Goal: Task Accomplishment & Management: Manage account settings

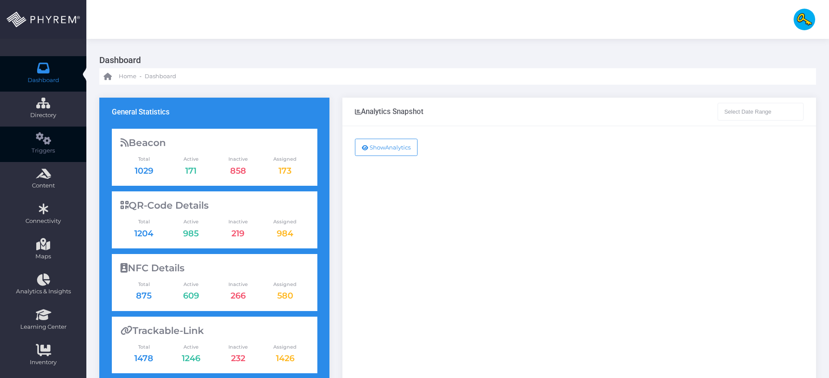
click at [54, 149] on span "Triggers" at bounding box center [43, 150] width 75 height 9
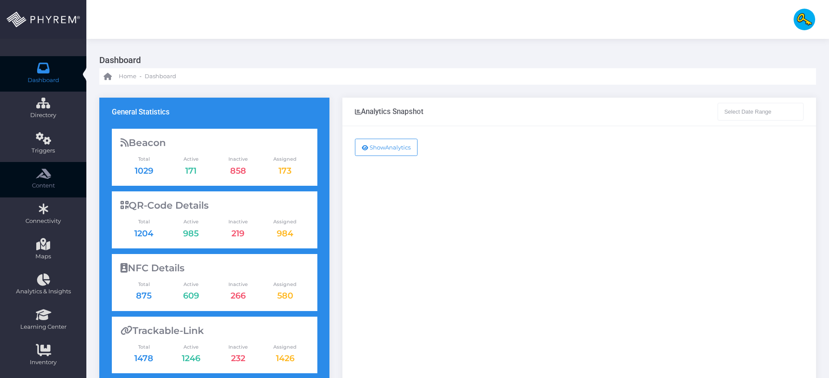
click at [43, 174] on icon at bounding box center [43, 174] width 15 height 0
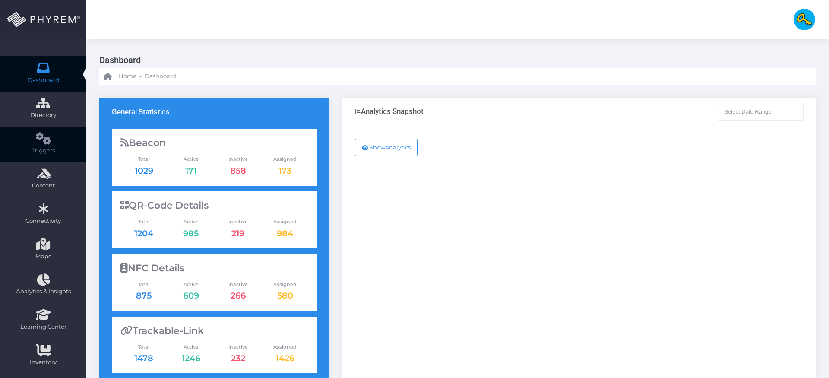
click at [53, 137] on link "Triggers" at bounding box center [43, 144] width 86 height 35
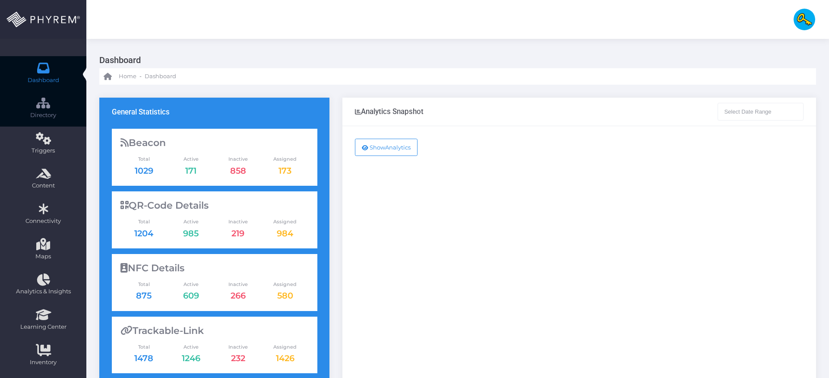
click at [56, 112] on span "Directory" at bounding box center [43, 115] width 75 height 9
click at [804, 19] on img at bounding box center [805, 20] width 22 height 22
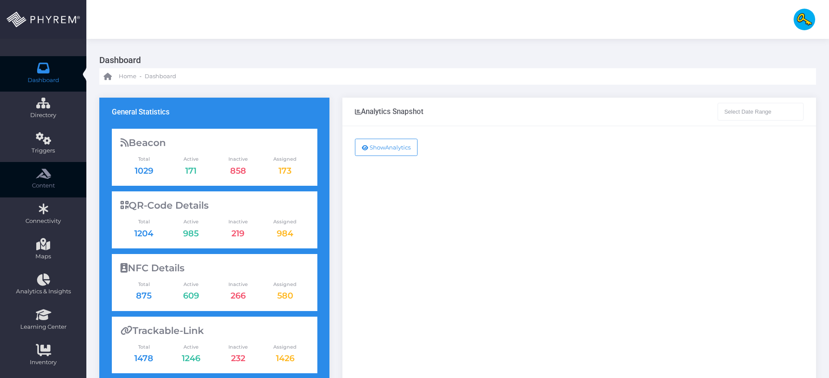
click at [48, 174] on icon at bounding box center [43, 174] width 15 height 0
click at [350, 68] on div "Home - Dashboard" at bounding box center [457, 76] width 717 height 16
type input "11-09-2025 - 11-10-2025"
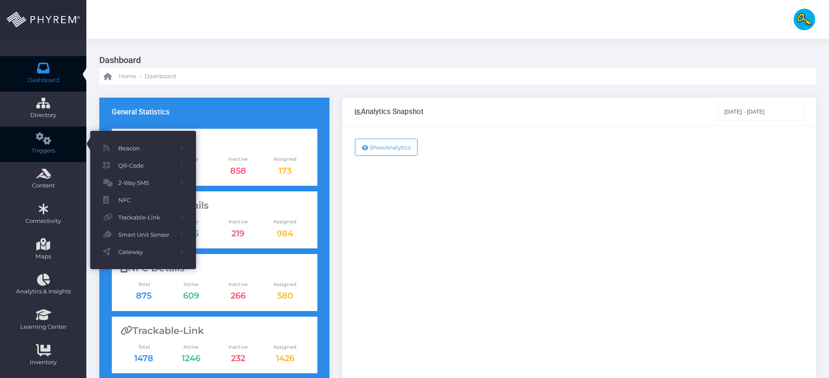
click at [54, 143] on link "Triggers" at bounding box center [43, 144] width 86 height 35
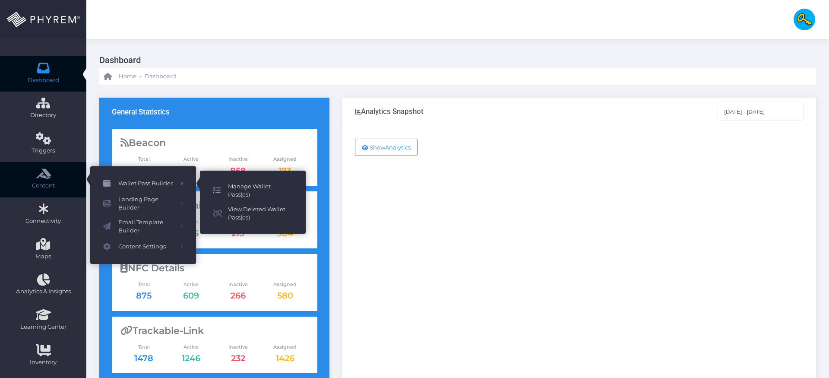
click at [251, 187] on span "Manage Wallet Pass(es)" at bounding box center [260, 190] width 65 height 17
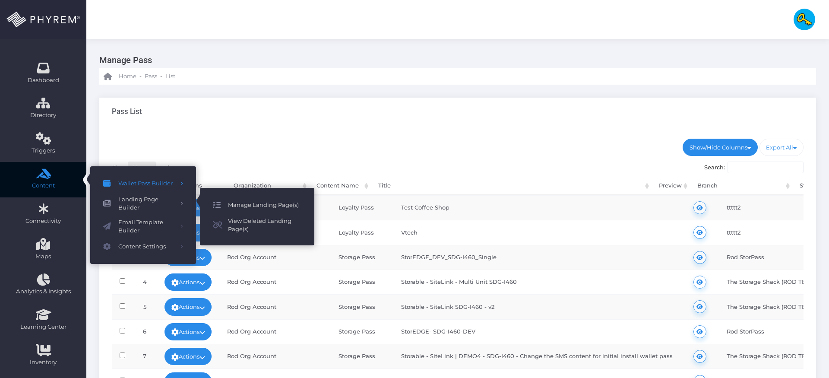
click at [238, 204] on span "Manage Landing Page(s)" at bounding box center [264, 205] width 73 height 11
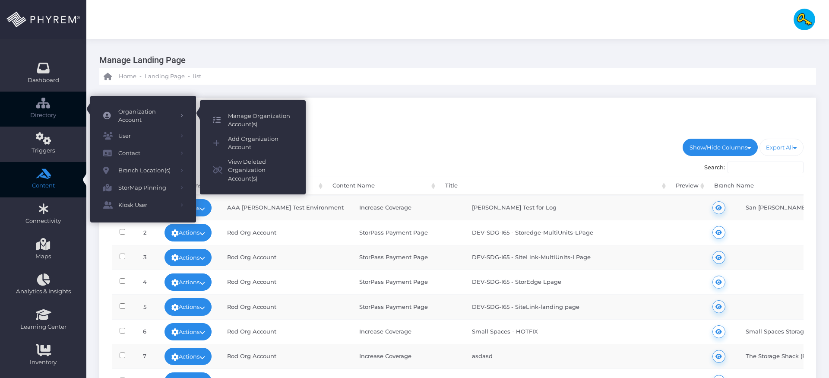
click at [265, 118] on span "Manage Organization Account(s)" at bounding box center [260, 120] width 65 height 17
